Goal: Transaction & Acquisition: Purchase product/service

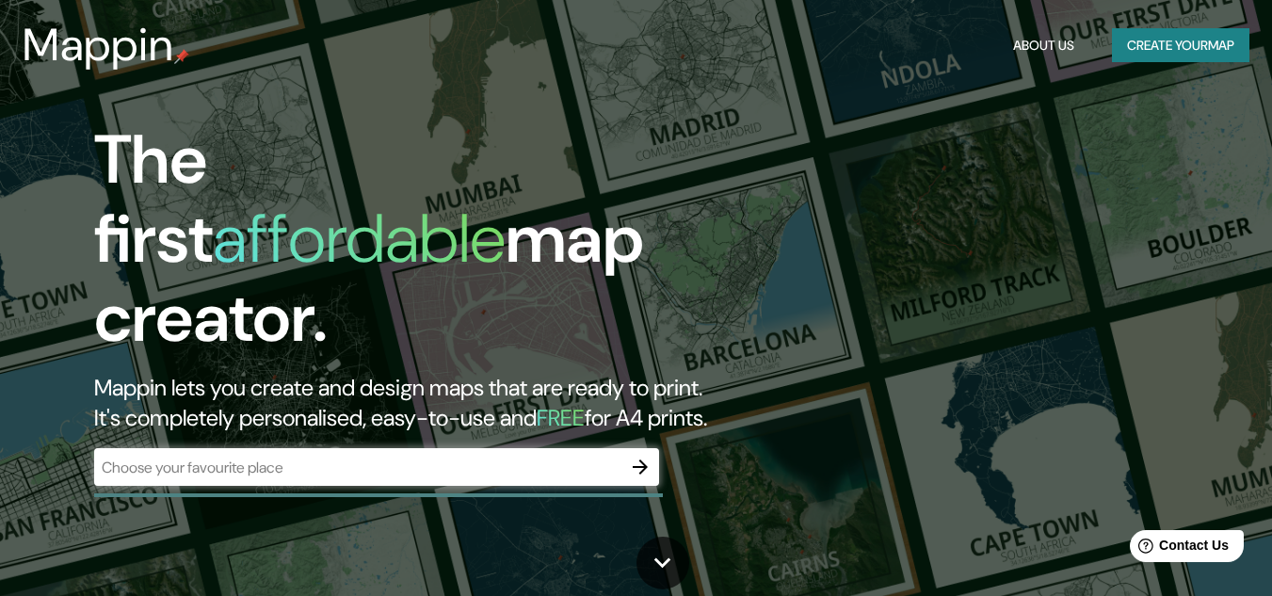
click at [444, 460] on div "​" at bounding box center [376, 467] width 565 height 38
click at [630, 456] on icon "button" at bounding box center [640, 467] width 23 height 23
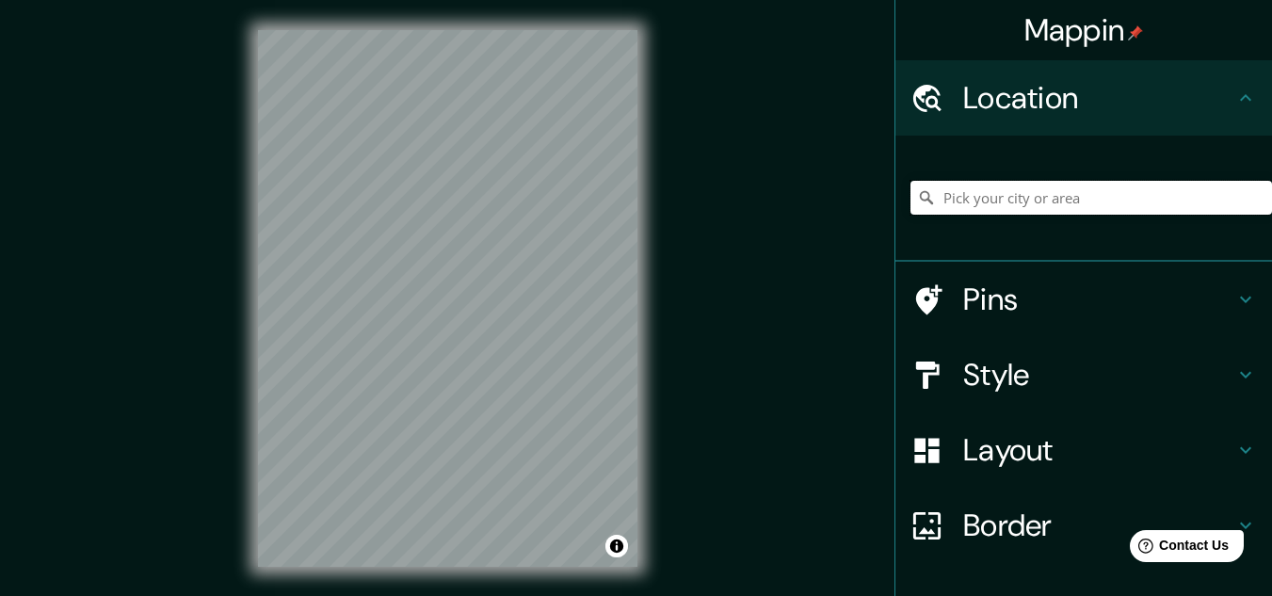
click at [1041, 208] on input "Pick your city or area" at bounding box center [1092, 198] width 362 height 34
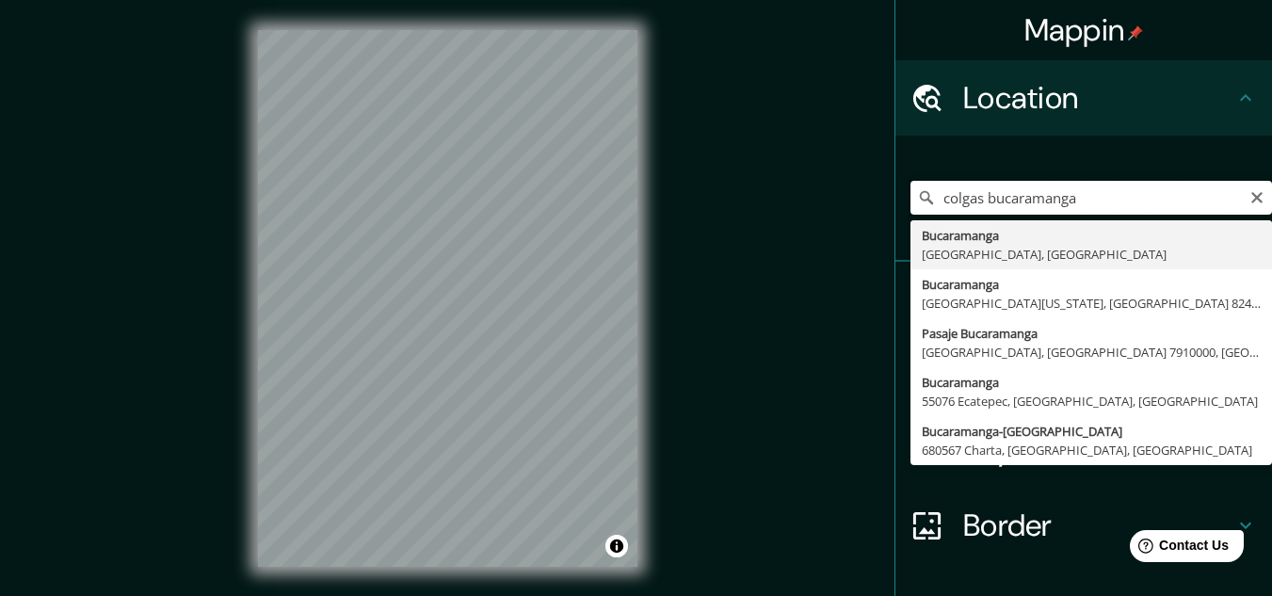
click at [1086, 201] on input "colgas bucaramanga" at bounding box center [1092, 198] width 362 height 34
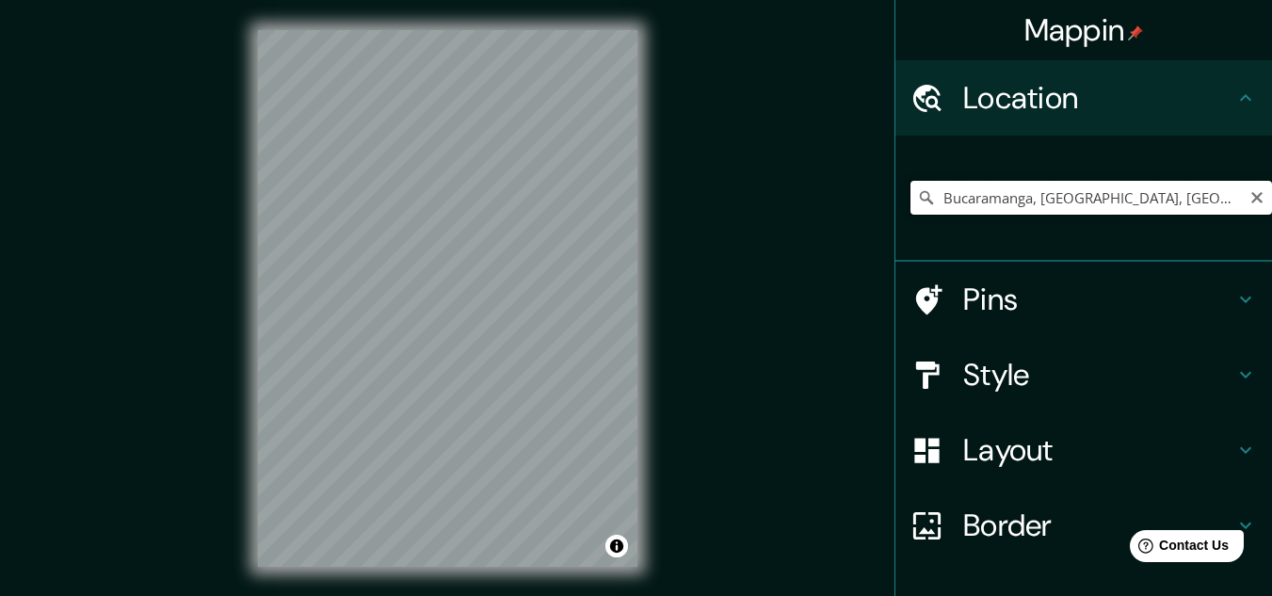
click at [1185, 196] on input "Bucaramanga, [GEOGRAPHIC_DATA], [GEOGRAPHIC_DATA]" at bounding box center [1092, 198] width 362 height 34
drag, startPoint x: 1185, startPoint y: 196, endPoint x: 1030, endPoint y: 199, distance: 155.4
click at [1030, 199] on input "Bucaramanga, [GEOGRAPHIC_DATA], [GEOGRAPHIC_DATA]" at bounding box center [1092, 198] width 362 height 34
click at [1180, 211] on input "[GEOGRAPHIC_DATA], [GEOGRAPHIC_DATA][US_STATE], [GEOGRAPHIC_DATA] 8240000, [GEO…" at bounding box center [1092, 198] width 362 height 34
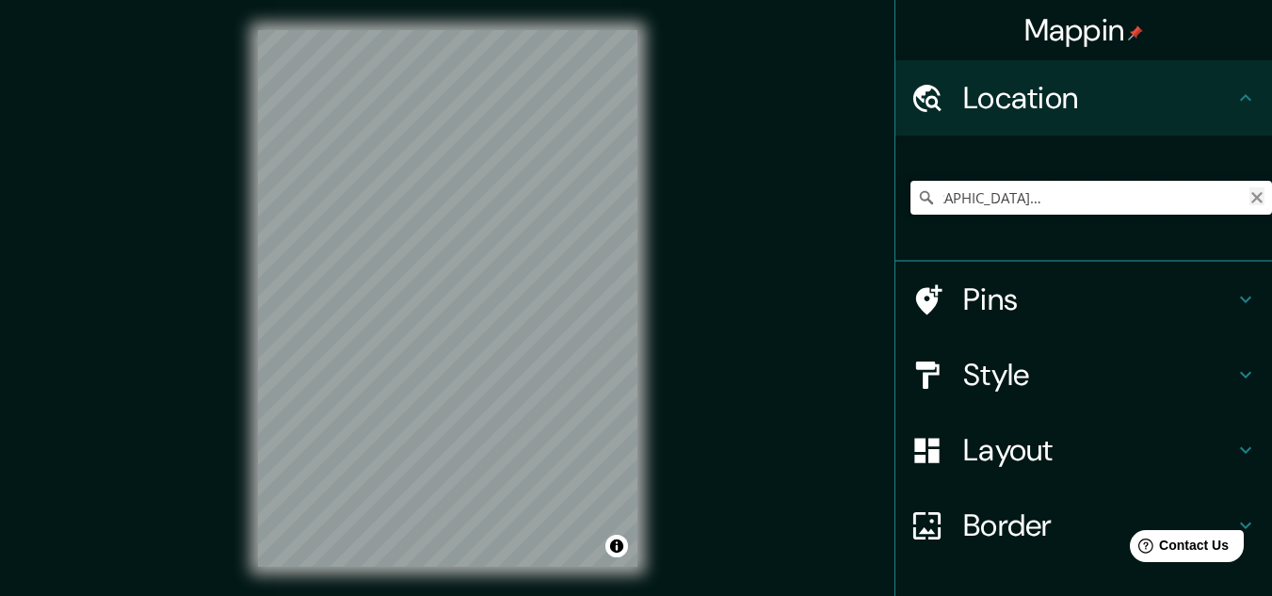
drag, startPoint x: 1031, startPoint y: 196, endPoint x: 1247, endPoint y: 203, distance: 215.8
click at [1247, 203] on div "[GEOGRAPHIC_DATA], [GEOGRAPHIC_DATA][US_STATE], [GEOGRAPHIC_DATA] 8240000, [GEO…" at bounding box center [1092, 198] width 362 height 34
drag, startPoint x: 955, startPoint y: 206, endPoint x: 864, endPoint y: 202, distance: 90.5
click at [864, 202] on div "Mappin Location [GEOGRAPHIC_DATA] [GEOGRAPHIC_DATA] - [GEOGRAPHIC_DATA], 680008…" at bounding box center [636, 313] width 1272 height 627
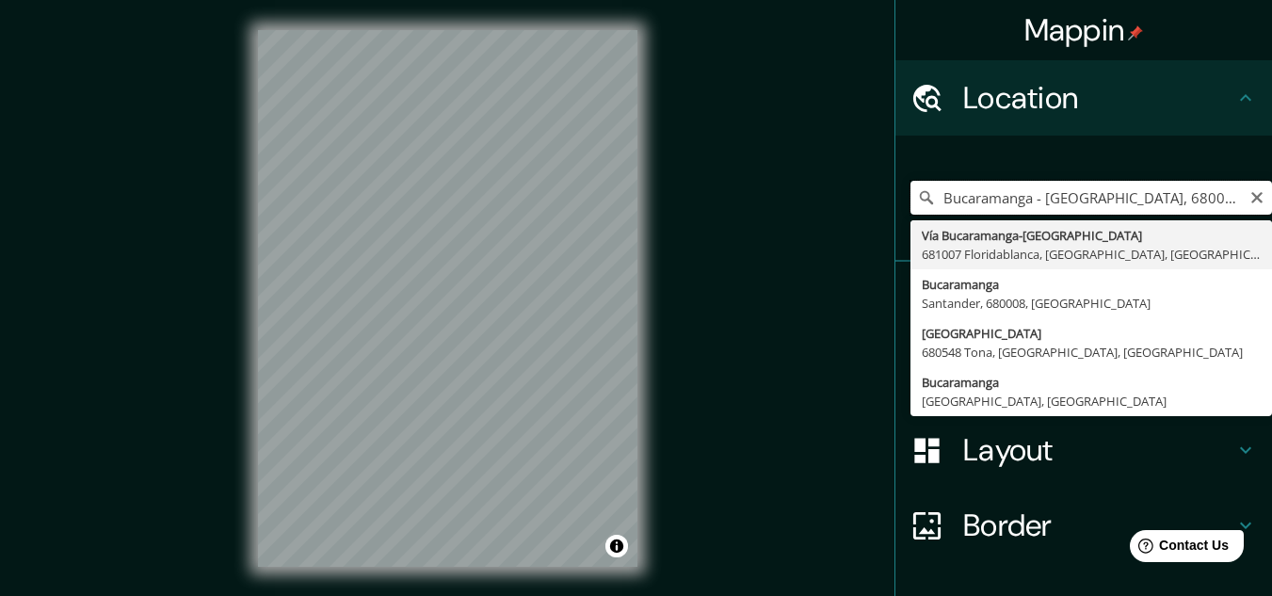
click at [1158, 194] on input "Bucaramanga - [GEOGRAPHIC_DATA], 680008 [GEOGRAPHIC_DATA], [GEOGRAPHIC_DATA], […" at bounding box center [1092, 198] width 362 height 34
drag, startPoint x: 1133, startPoint y: 200, endPoint x: 1285, endPoint y: 213, distance: 153.1
click at [1271, 213] on html "Mappin Location [GEOGRAPHIC_DATA] - [GEOGRAPHIC_DATA], 680008 [GEOGRAPHIC_DATA]…" at bounding box center [636, 298] width 1272 height 596
click at [1191, 190] on input "Bucaramanga - [GEOGRAPHIC_DATA], 680008 [GEOGRAPHIC_DATA], [GEOGRAPHIC_DATA], […" at bounding box center [1092, 198] width 362 height 34
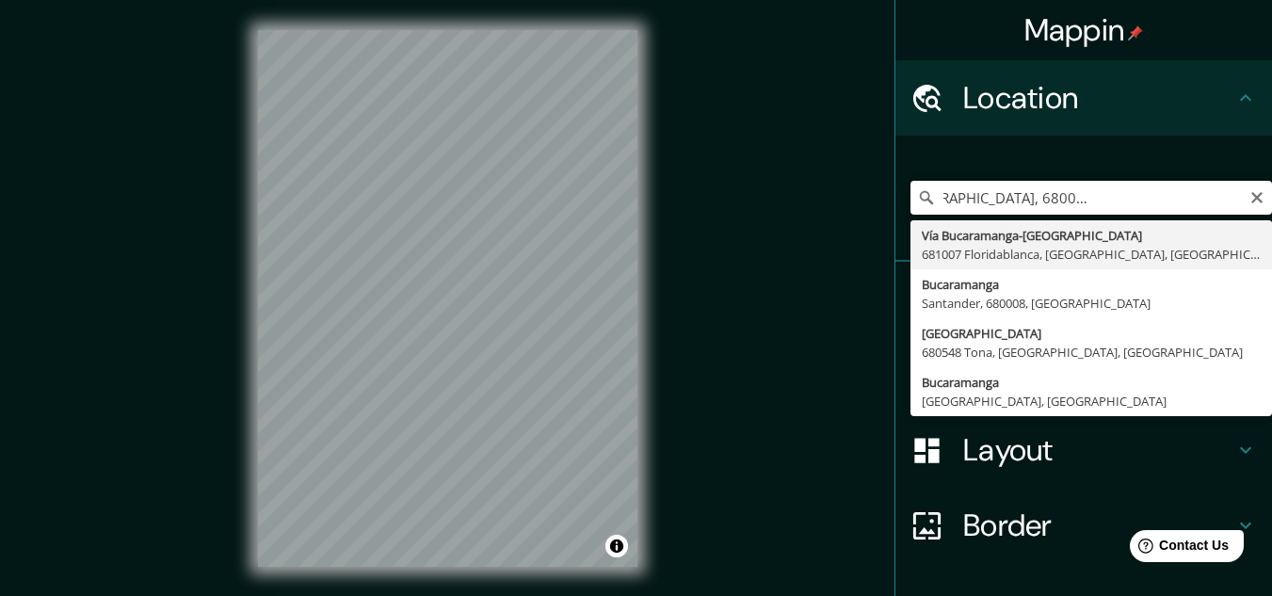
click at [1156, 202] on input "Bucaramanga - [GEOGRAPHIC_DATA], 680008 [GEOGRAPHIC_DATA], [GEOGRAPHIC_DATA], […" at bounding box center [1092, 198] width 362 height 34
type input "Bucaramanga - [GEOGRAPHIC_DATA], 680008 [GEOGRAPHIC_DATA], [GEOGRAPHIC_DATA], […"
click at [1250, 198] on icon "Clear" at bounding box center [1257, 197] width 15 height 15
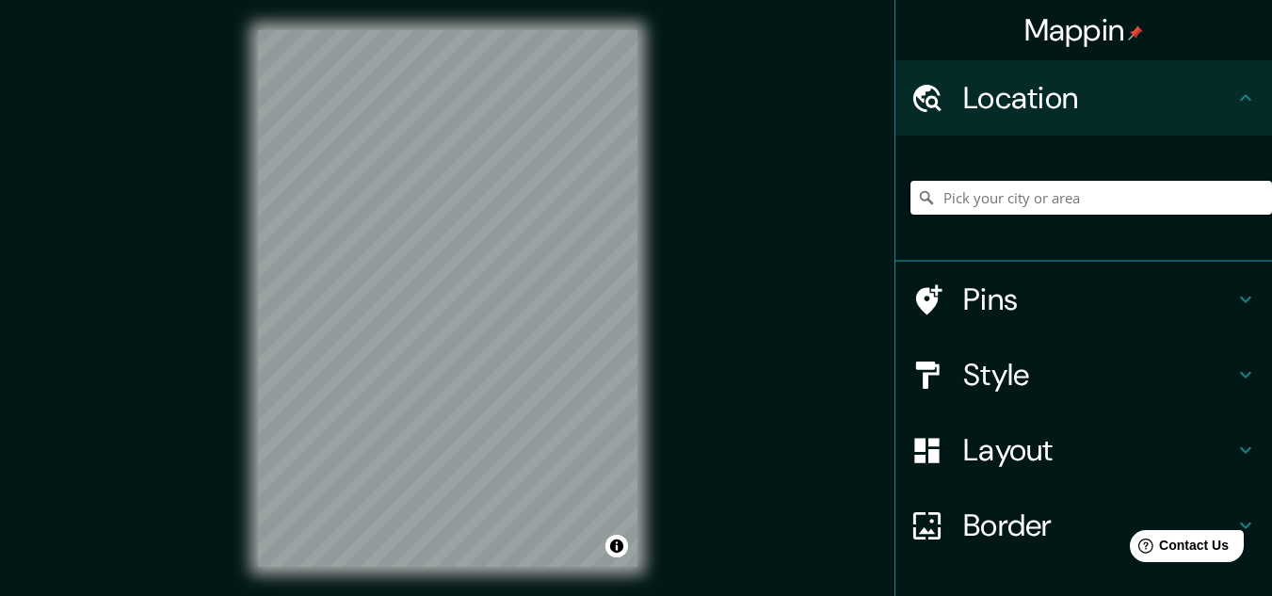
click at [1014, 200] on input "Pick your city or area" at bounding box center [1092, 198] width 362 height 34
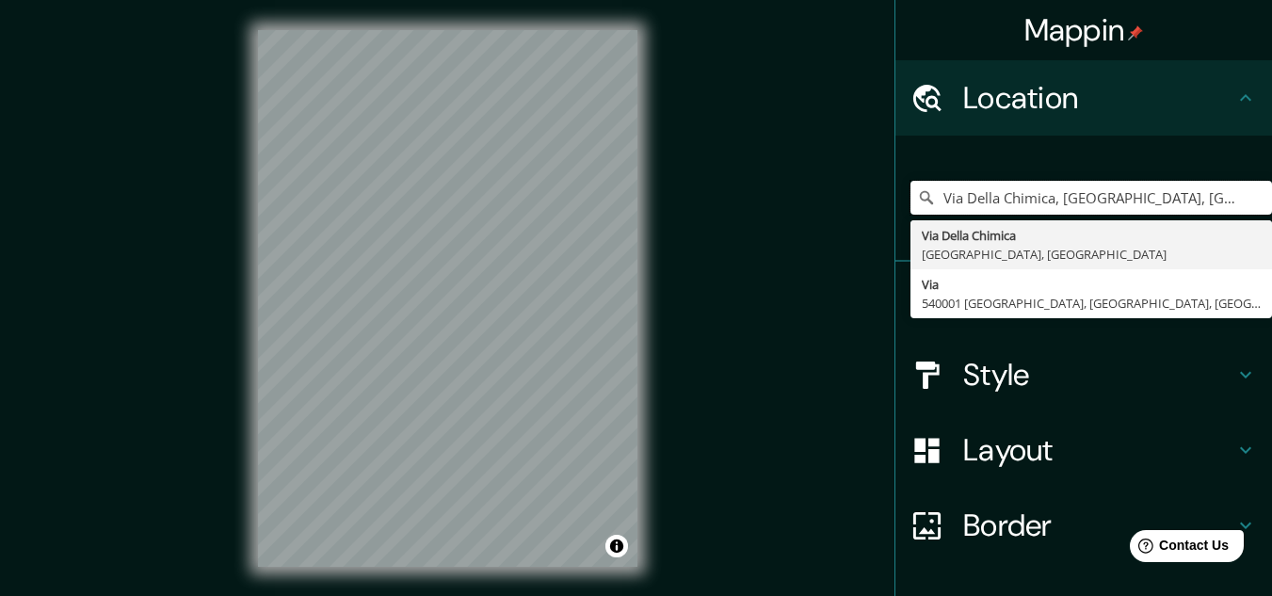
drag, startPoint x: 992, startPoint y: 202, endPoint x: 955, endPoint y: 199, distance: 37.9
click at [955, 199] on input "Via Della Chimica, [GEOGRAPHIC_DATA], [GEOGRAPHIC_DATA]" at bounding box center [1092, 198] width 362 height 34
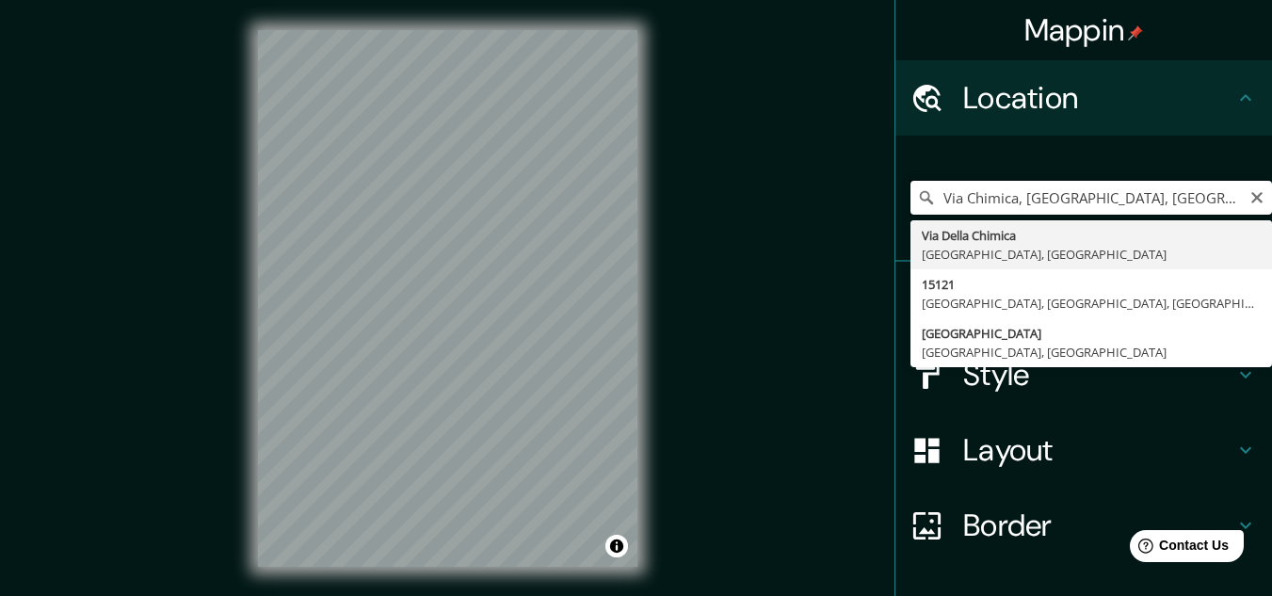
click at [998, 202] on input "Via Chimica, [GEOGRAPHIC_DATA], [GEOGRAPHIC_DATA]" at bounding box center [1092, 198] width 362 height 34
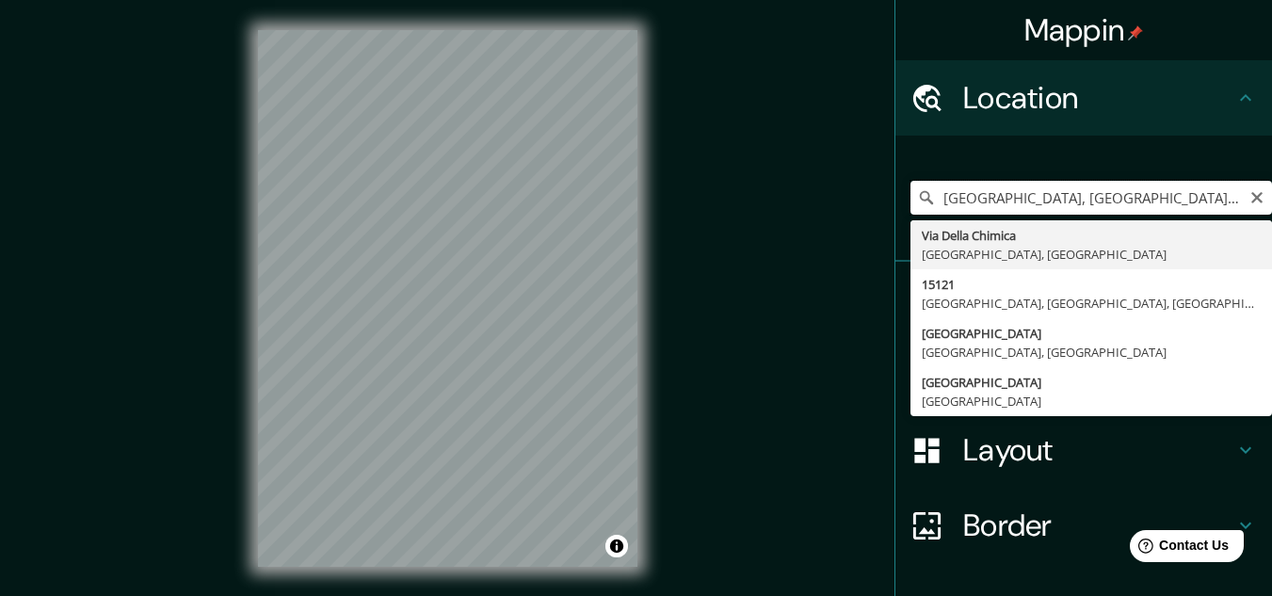
click at [998, 202] on input "[GEOGRAPHIC_DATA], [GEOGRAPHIC_DATA], [GEOGRAPHIC_DATA]" at bounding box center [1092, 198] width 362 height 34
click at [998, 202] on input "Via Della Chimica, [GEOGRAPHIC_DATA], [GEOGRAPHIC_DATA]" at bounding box center [1092, 198] width 362 height 34
click at [998, 202] on input "Via Della C himica, [GEOGRAPHIC_DATA], [GEOGRAPHIC_DATA]" at bounding box center [1092, 198] width 362 height 34
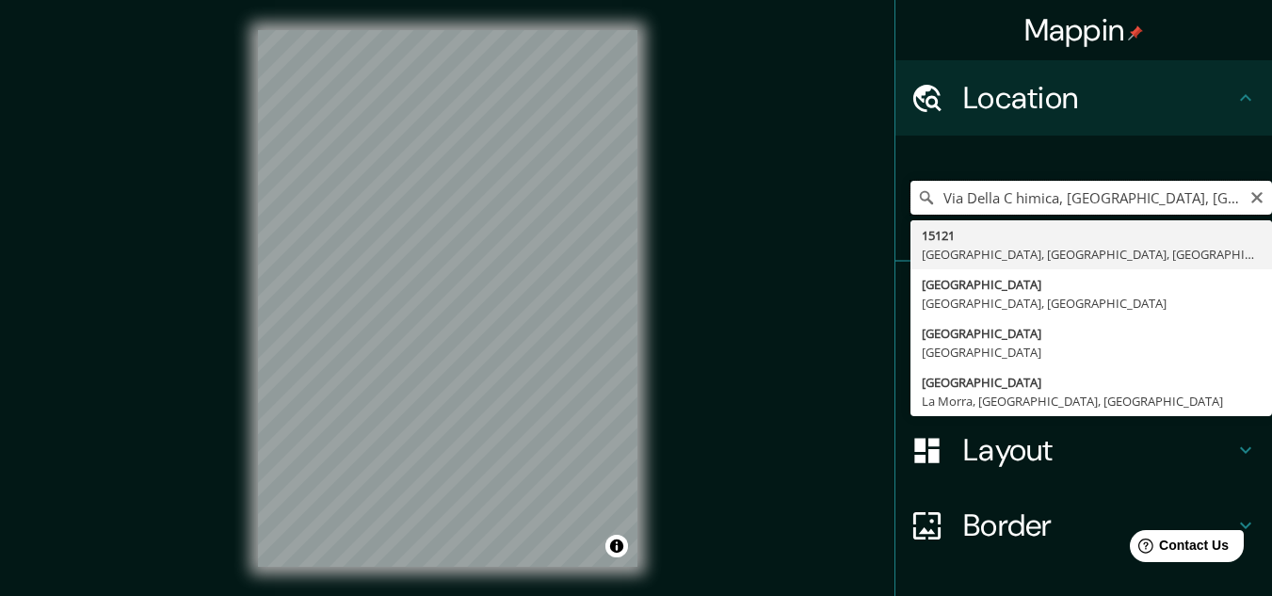
click at [1040, 199] on input "Via Della C himica, [GEOGRAPHIC_DATA], [GEOGRAPHIC_DATA]" at bounding box center [1092, 198] width 362 height 34
drag, startPoint x: 1002, startPoint y: 204, endPoint x: 960, endPoint y: 205, distance: 42.4
click at [960, 205] on input "Via Della C himita, [GEOGRAPHIC_DATA], [GEOGRAPHIC_DATA]" at bounding box center [1092, 198] width 362 height 34
type input "Via himita, [GEOGRAPHIC_DATA], [GEOGRAPHIC_DATA]"
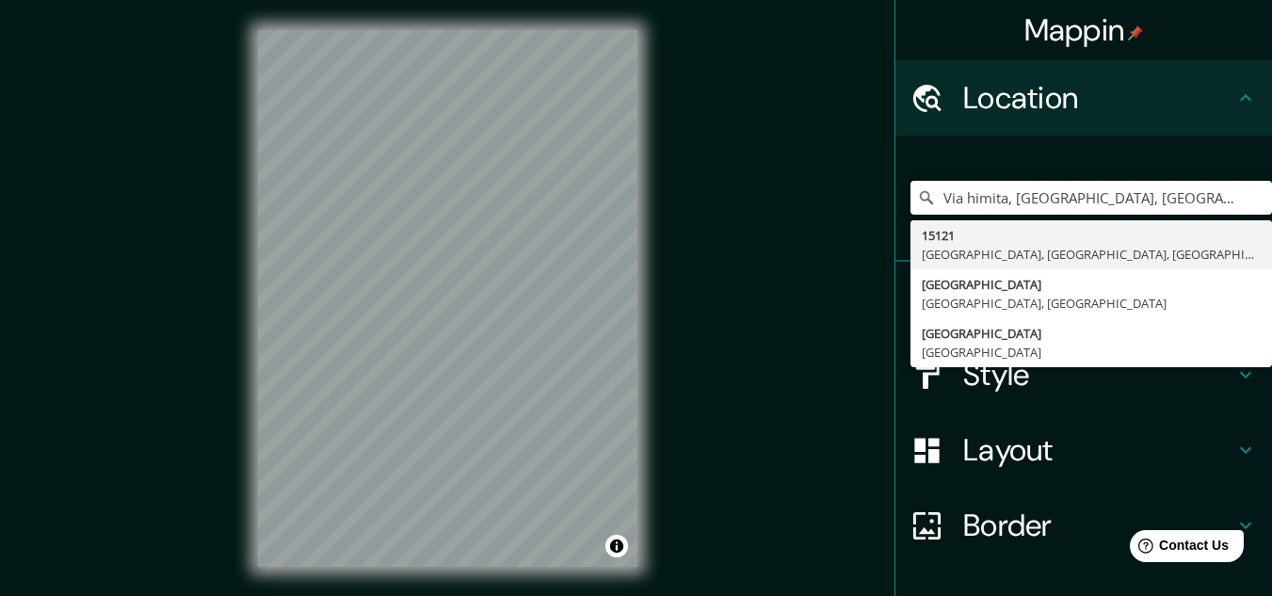
scroll to position [0, 16]
drag, startPoint x: 926, startPoint y: 199, endPoint x: 1285, endPoint y: 221, distance: 360.4
click at [1271, 221] on html "Mappin Location [GEOGRAPHIC_DATA], [GEOGRAPHIC_DATA], [GEOGRAPHIC_DATA] [GEOGRA…" at bounding box center [636, 298] width 1272 height 596
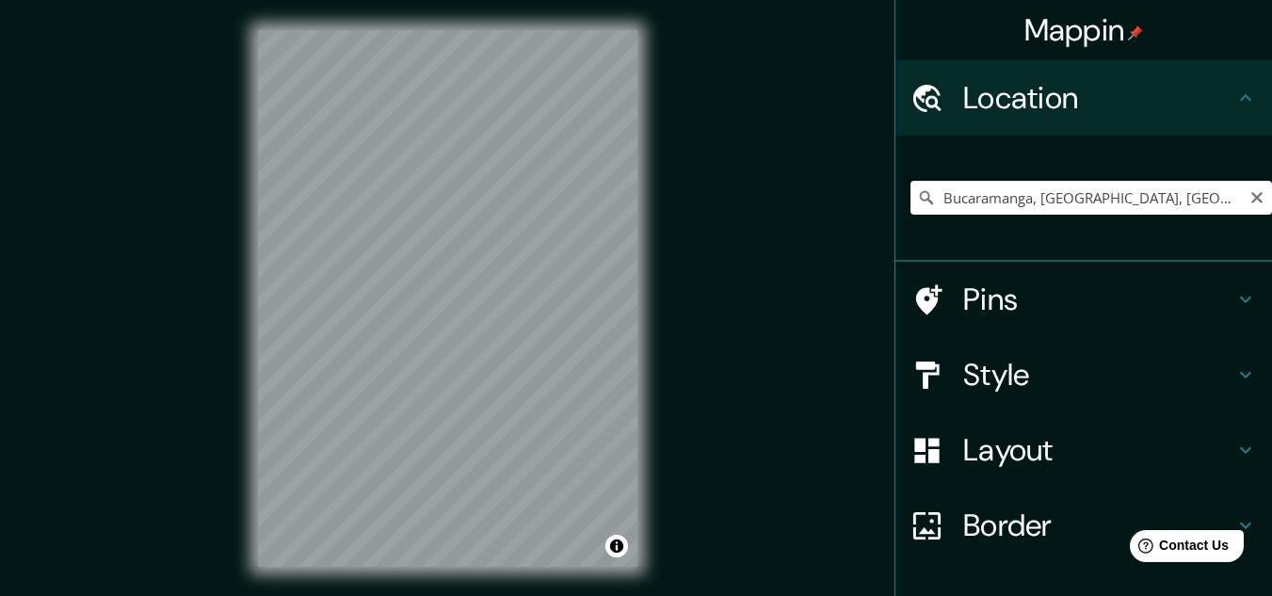
click at [1185, 204] on input "Bucaramanga, [GEOGRAPHIC_DATA], [GEOGRAPHIC_DATA]" at bounding box center [1092, 198] width 362 height 34
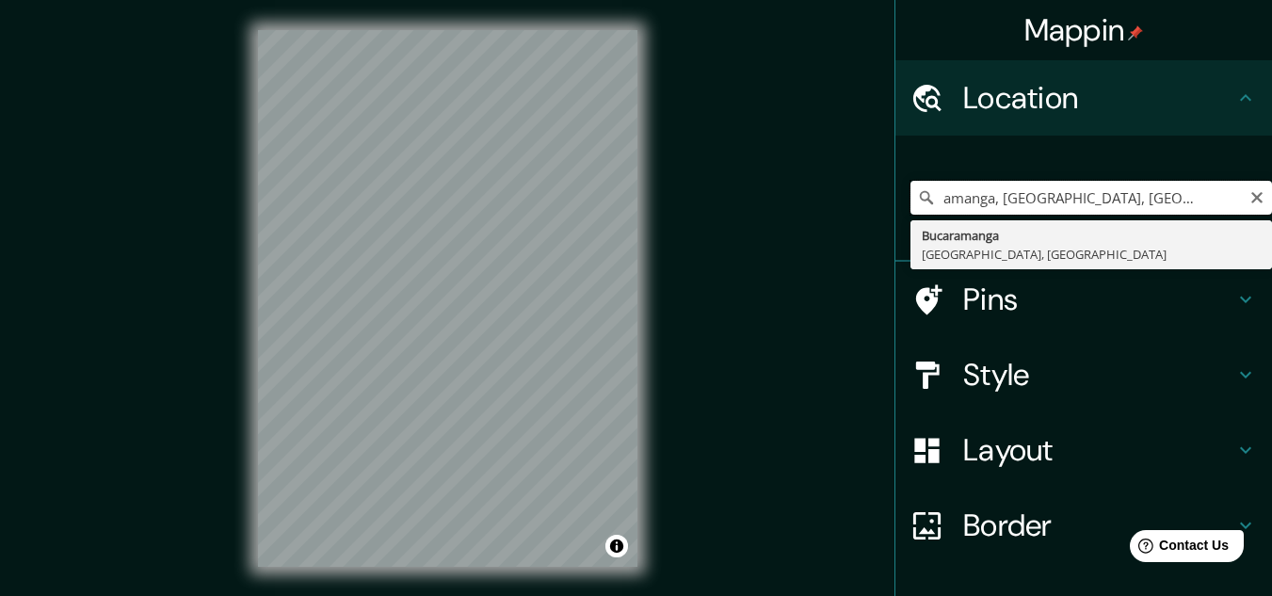
scroll to position [0, 59]
type input "Bucaramanga, [GEOGRAPHIC_DATA], [GEOGRAPHIC_DATA]"
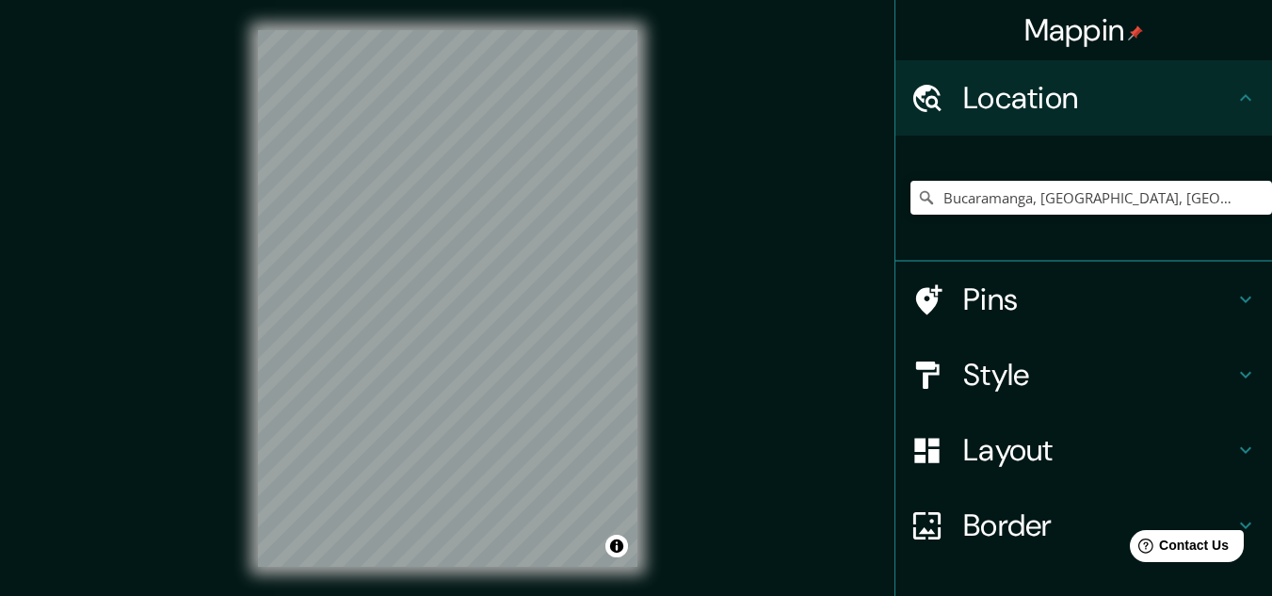
click at [726, 393] on div "Mappin Location [GEOGRAPHIC_DATA], [GEOGRAPHIC_DATA], [GEOGRAPHIC_DATA] [GEOGRA…" at bounding box center [636, 313] width 1272 height 627
